Goal: Task Accomplishment & Management: Use online tool/utility

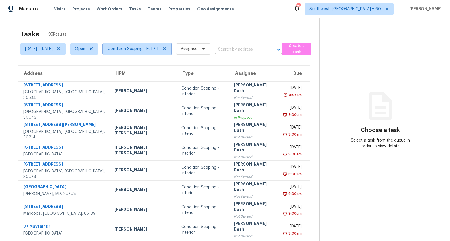
click at [136, 50] on span "Condition Scoping - Full + 1" at bounding box center [133, 49] width 51 height 6
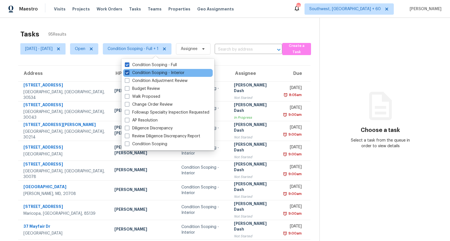
click at [130, 74] on label "Condition Scoping - Interior" at bounding box center [155, 73] width 60 height 6
click at [128, 74] on input "Condition Scoping - Interior" at bounding box center [127, 72] width 4 height 4
checkbox input "false"
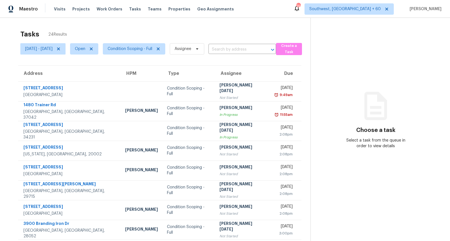
click at [149, 29] on div "Tasks 24 Results" at bounding box center [165, 34] width 290 height 15
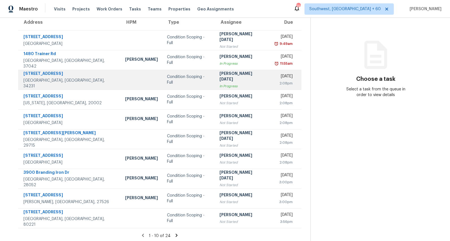
scroll to position [53, 0]
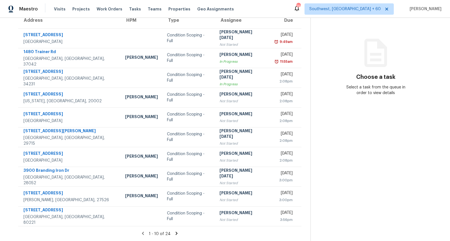
click at [178, 234] on icon at bounding box center [176, 233] width 5 height 5
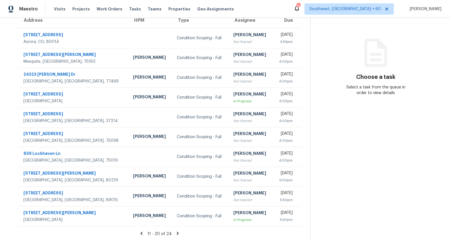
click at [180, 233] on icon at bounding box center [177, 233] width 5 height 5
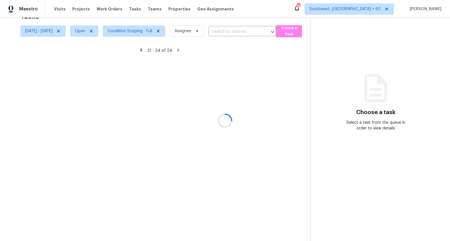
scroll to position [18, 0]
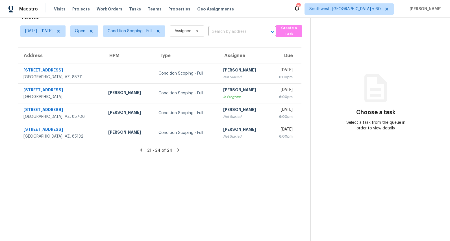
click at [142, 149] on icon at bounding box center [141, 149] width 2 height 3
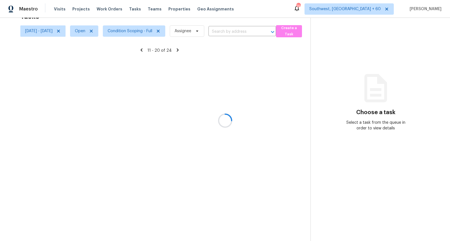
scroll to position [53, 0]
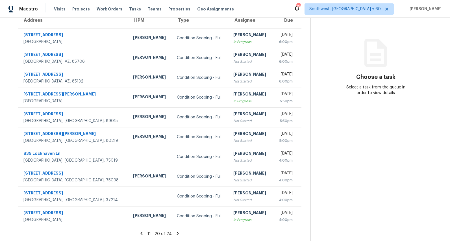
click at [143, 232] on icon at bounding box center [142, 232] width 2 height 3
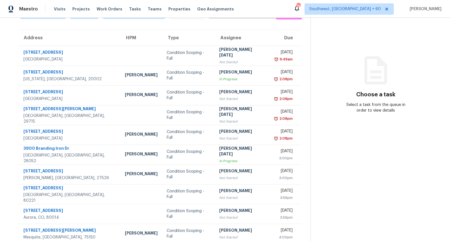
scroll to position [0, 0]
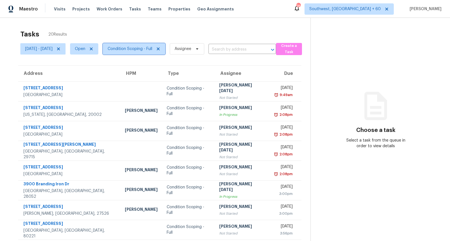
click at [150, 50] on span "Condition Scoping - Full" at bounding box center [130, 49] width 45 height 6
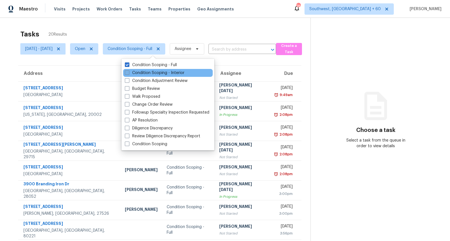
click at [146, 71] on label "Condition Scoping - Interior" at bounding box center [155, 73] width 60 height 6
click at [128, 71] on input "Condition Scoping - Interior" at bounding box center [127, 72] width 4 height 4
checkbox input "true"
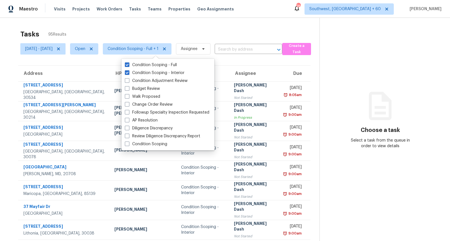
click at [120, 35] on div "Tasks 95 Results" at bounding box center [169, 34] width 299 height 15
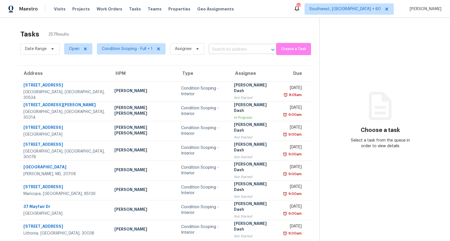
click at [235, 51] on input "text" at bounding box center [235, 49] width 52 height 9
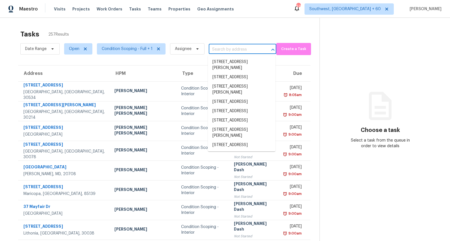
paste input "335 Silver Oak Cir, Rockwell, NC 28138"
type input "335 Silver Oak Cir, Rockwell, NC 28138"
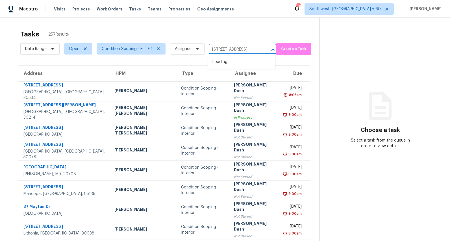
scroll to position [0, 23]
click at [231, 62] on li "335 Silver Oak Cir, Rockwell, NC 28138" at bounding box center [241, 61] width 67 height 9
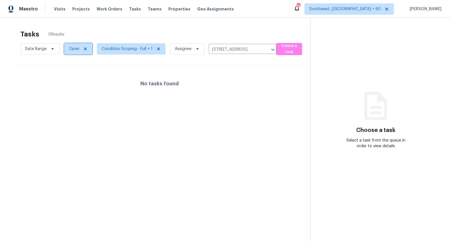
click at [73, 45] on span "Open" at bounding box center [78, 48] width 28 height 11
click at [83, 73] on label "Closed" at bounding box center [77, 73] width 20 height 6
click at [71, 73] on input "Closed" at bounding box center [69, 72] width 4 height 4
checkbox input "true"
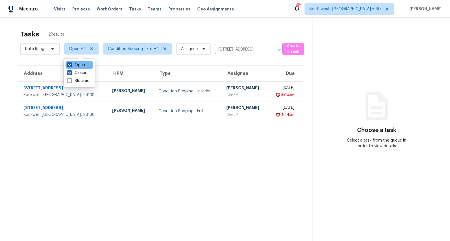
click at [79, 66] on label "Open" at bounding box center [76, 65] width 18 height 6
click at [71, 66] on input "Open" at bounding box center [69, 64] width 4 height 4
click at [76, 62] on label "Open" at bounding box center [76, 65] width 18 height 6
click at [71, 62] on input "Open" at bounding box center [69, 64] width 4 height 4
checkbox input "true"
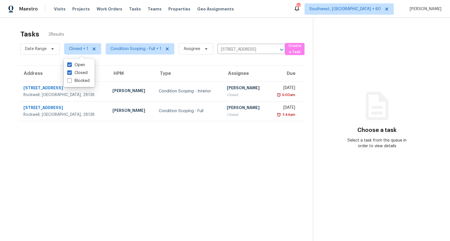
click at [102, 29] on div "Tasks 2 Results" at bounding box center [166, 34] width 292 height 15
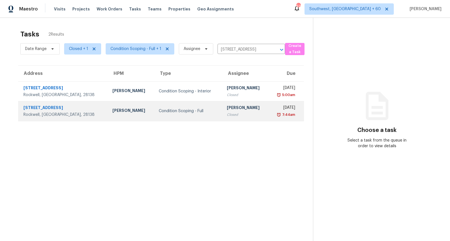
click at [177, 115] on td "Condition Scoping - Full" at bounding box center [188, 111] width 68 height 20
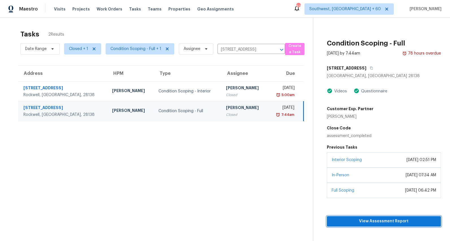
click at [388, 221] on span "View Assessment Report" at bounding box center [383, 221] width 105 height 7
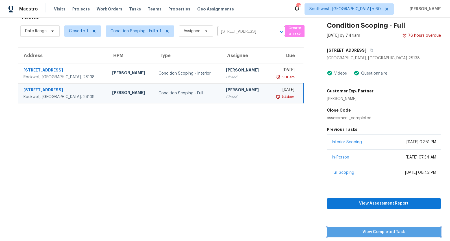
click at [380, 233] on span "View Completed Task" at bounding box center [383, 231] width 105 height 7
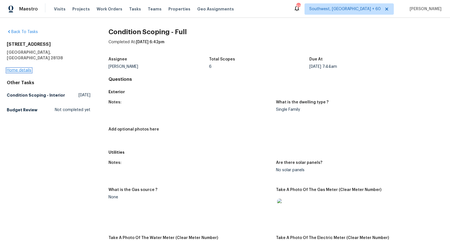
click at [17, 68] on link "Home details" at bounding box center [19, 70] width 25 height 4
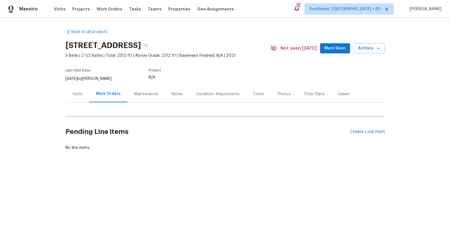
click at [207, 92] on div "Condition Adjustments" at bounding box center [217, 94] width 43 height 6
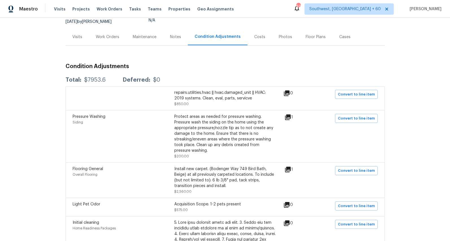
scroll to position [54, 0]
